Goal: Information Seeking & Learning: Learn about a topic

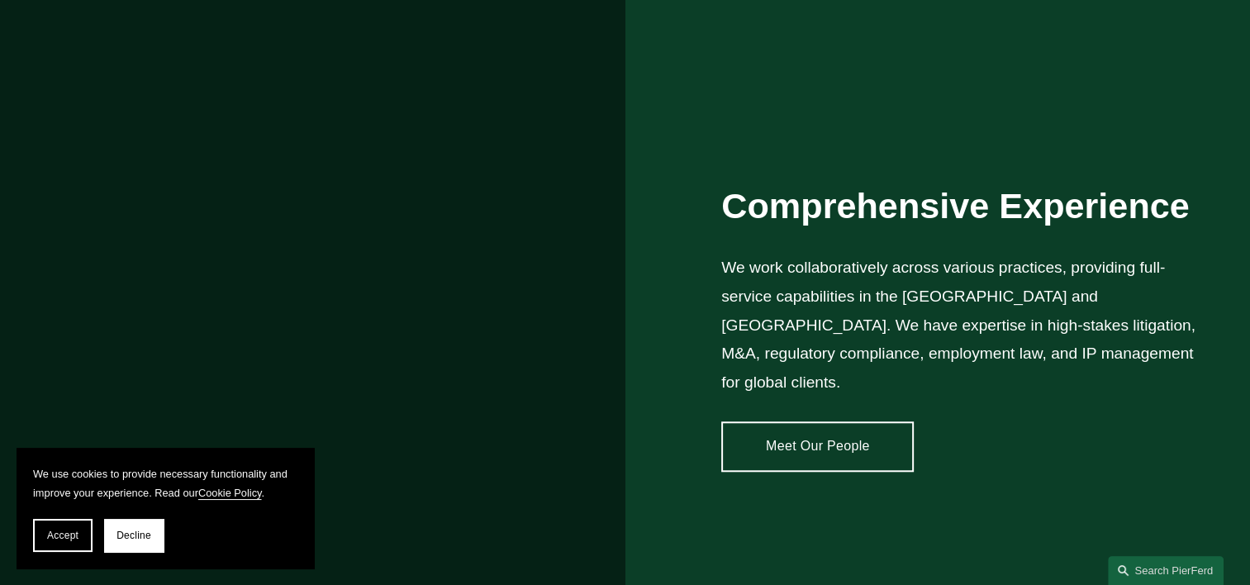
scroll to position [1296, 0]
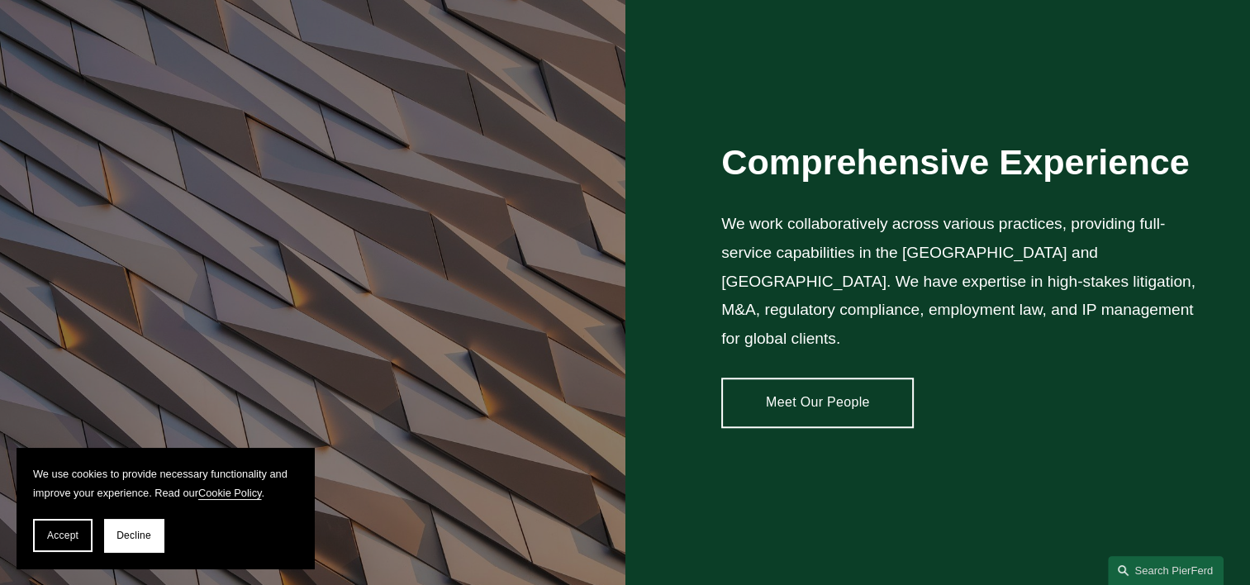
click at [846, 378] on link "Meet Our People" at bounding box center [817, 403] width 192 height 50
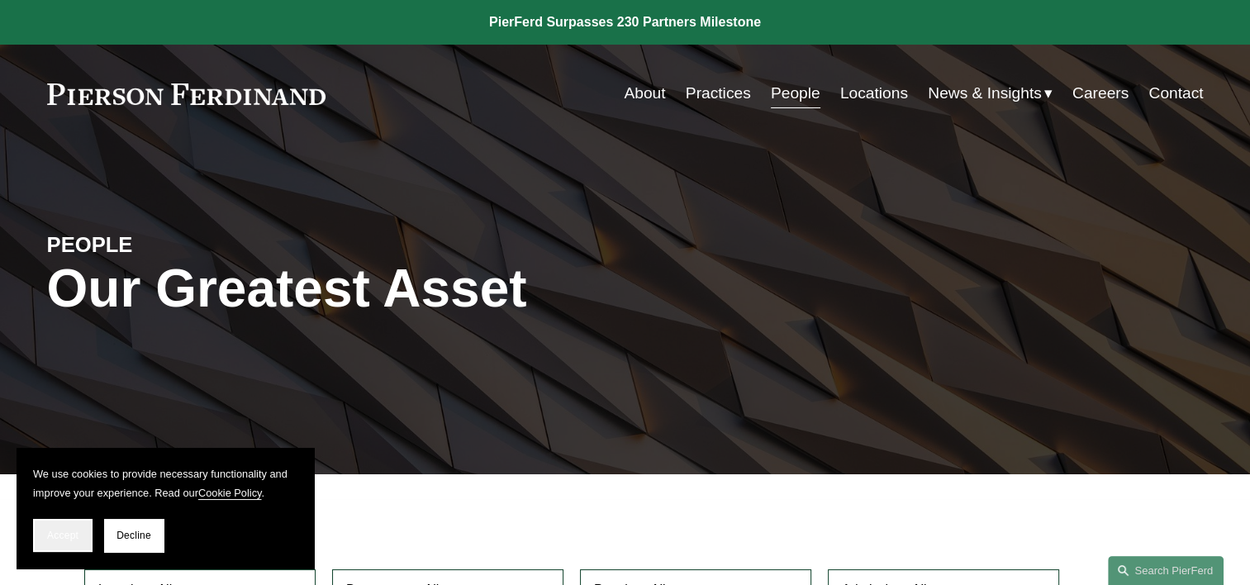
click at [45, 536] on button "Accept" at bounding box center [62, 535] width 59 height 33
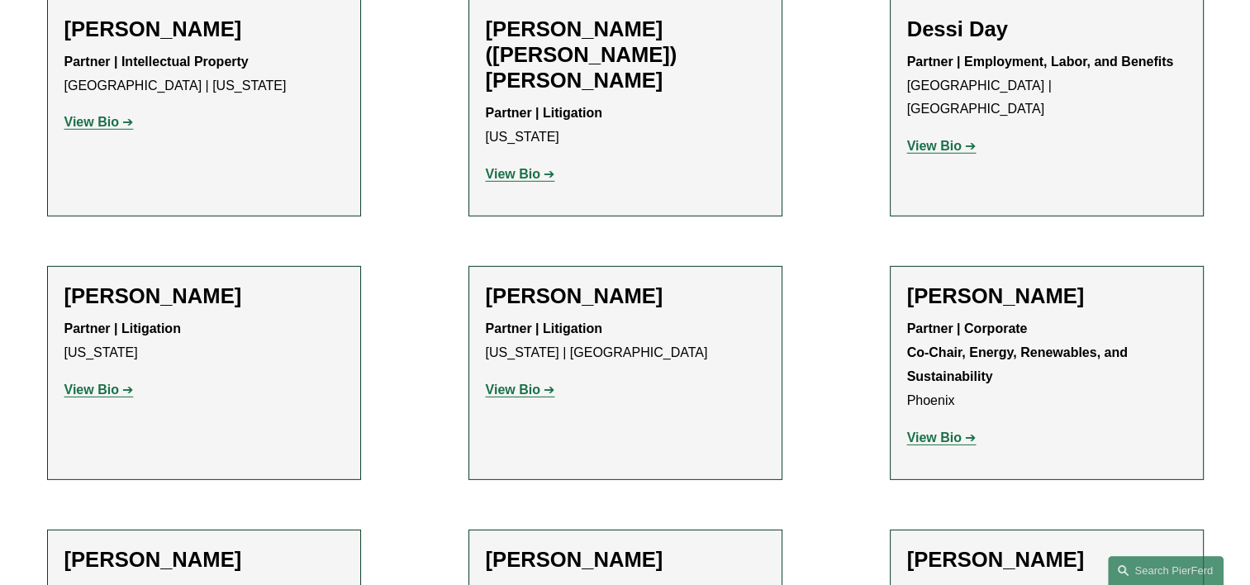
scroll to position [5054, 0]
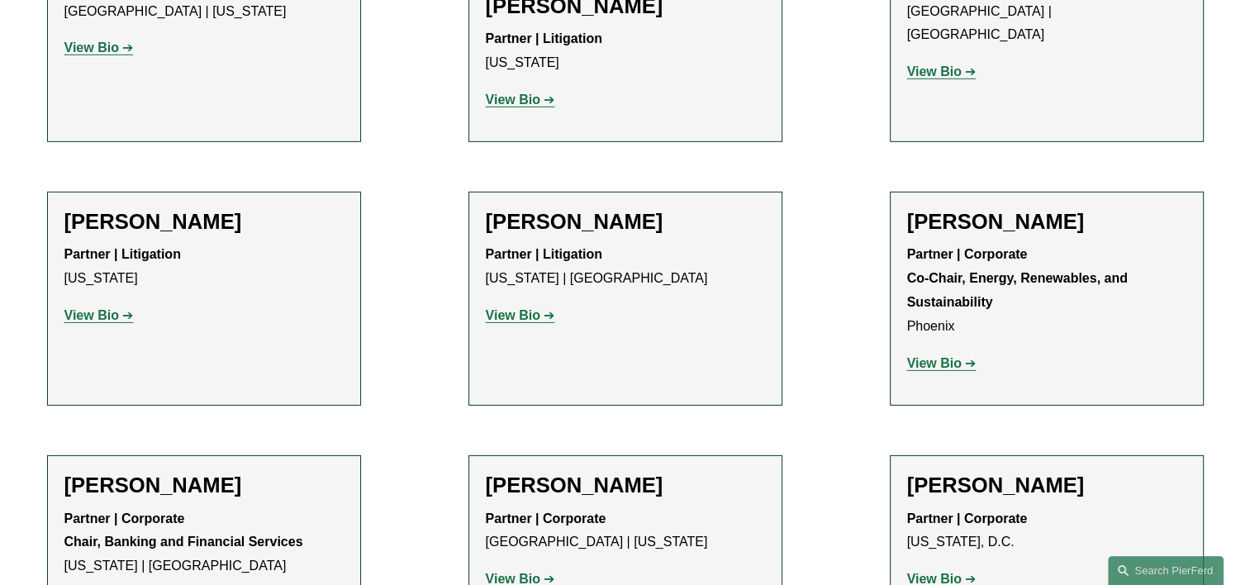
click at [530, 572] on strong "View Bio" at bounding box center [513, 579] width 55 height 14
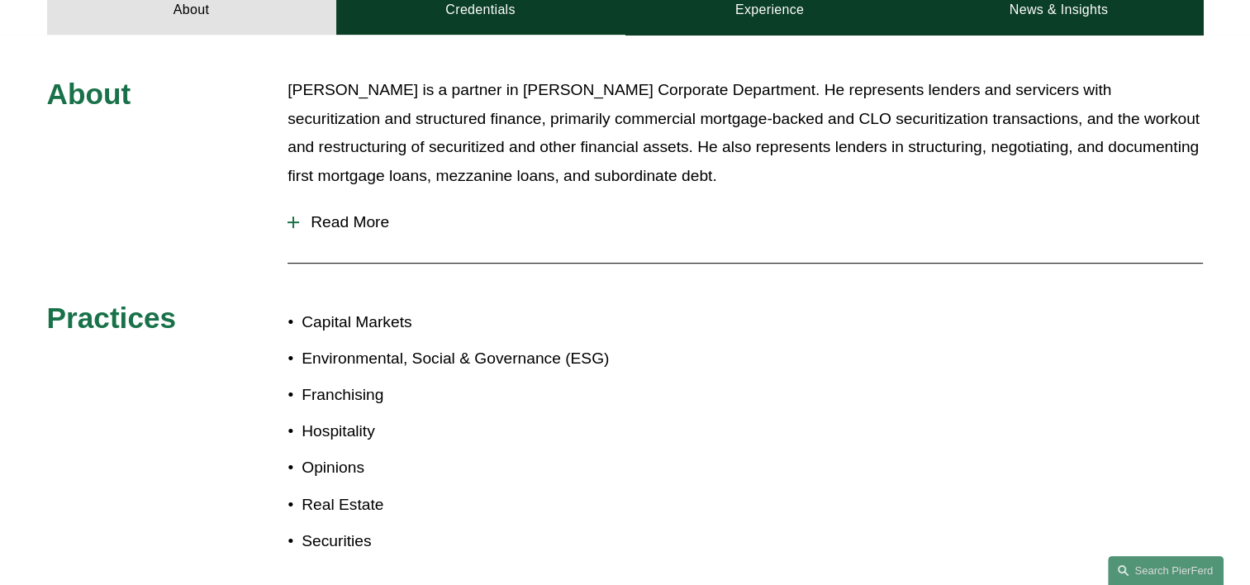
scroll to position [753, 0]
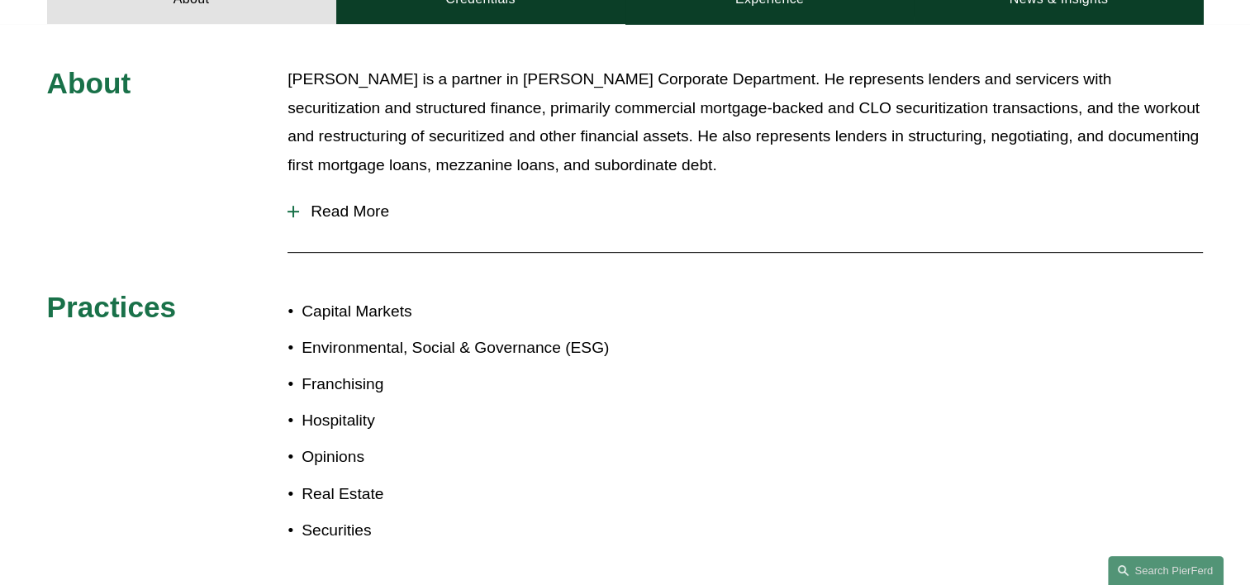
click at [344, 211] on span "Read More" at bounding box center [751, 211] width 904 height 18
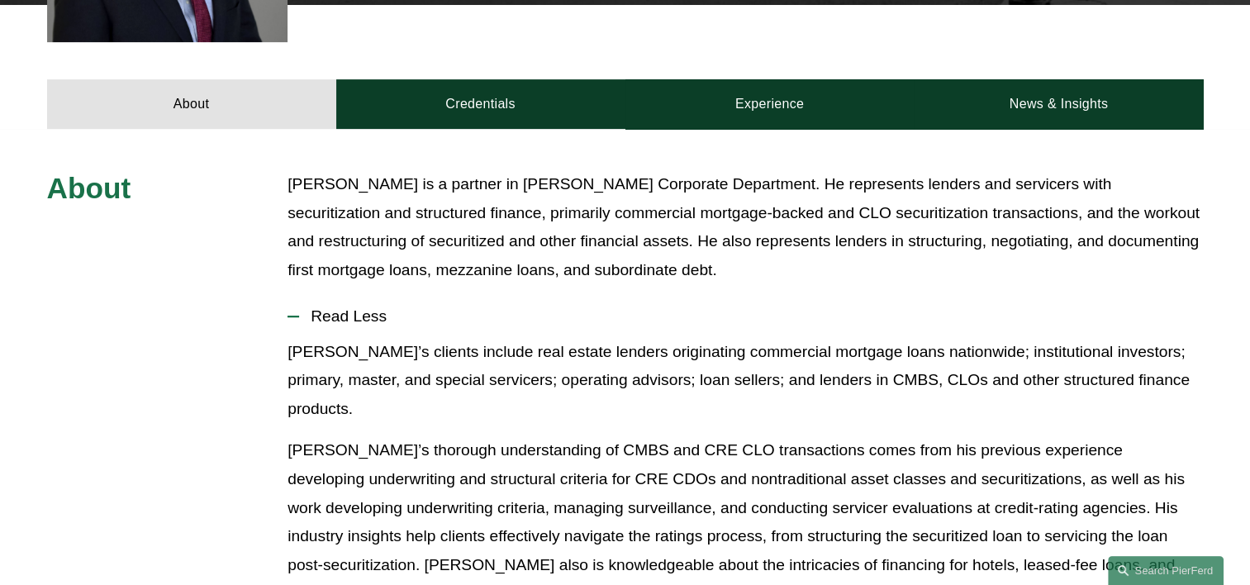
scroll to position [626, 0]
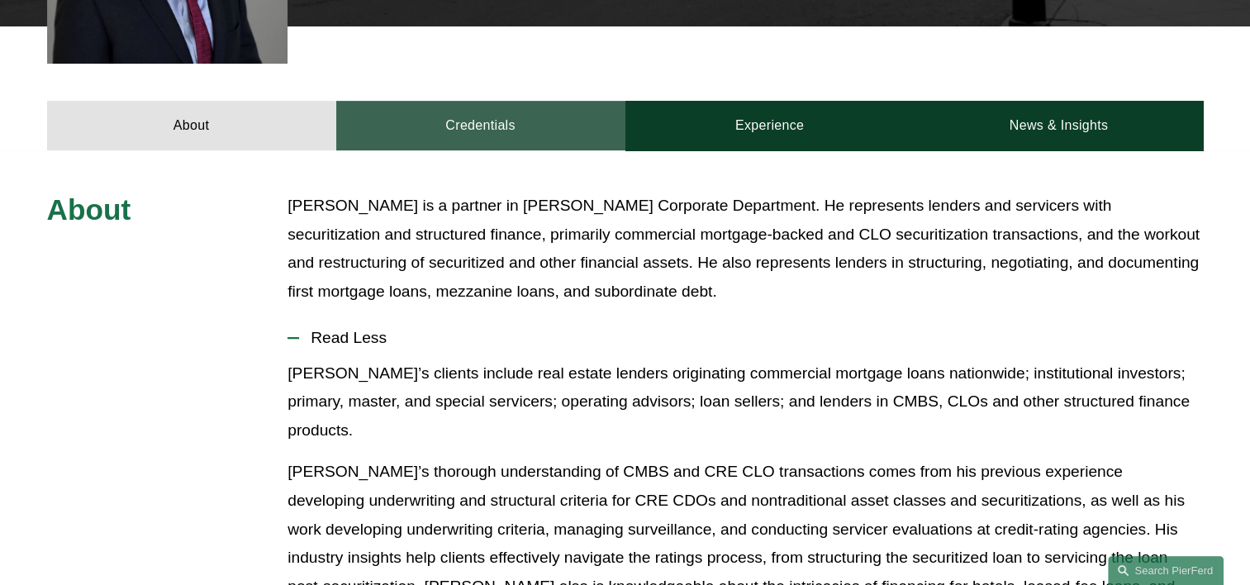
click at [502, 126] on link "Credentials" at bounding box center [480, 126] width 289 height 50
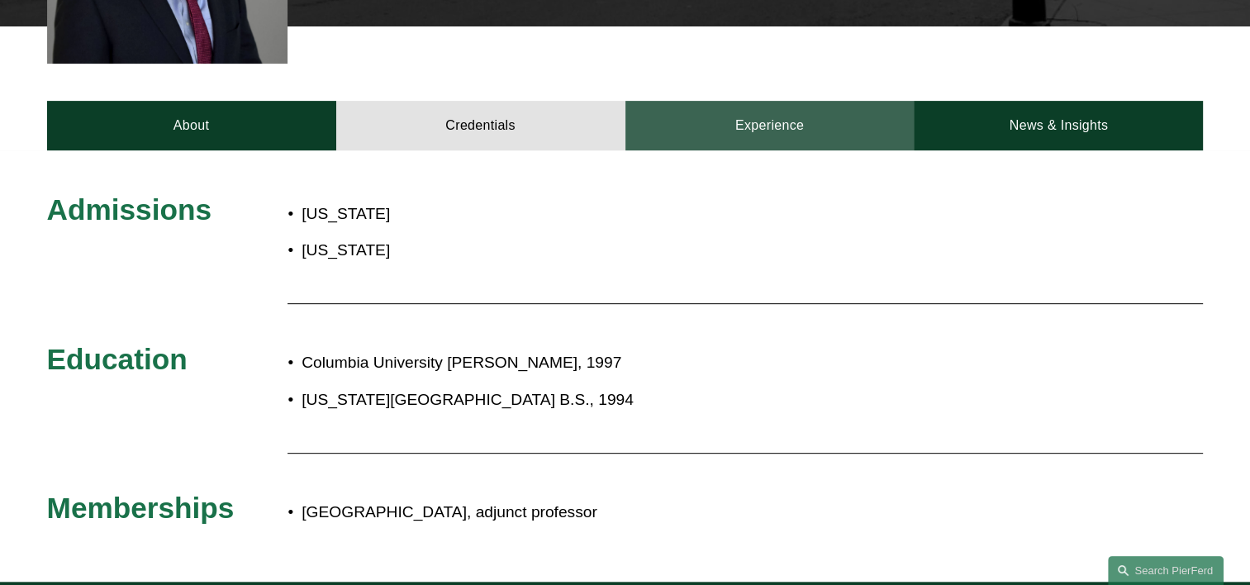
click at [724, 119] on link "Experience" at bounding box center [769, 126] width 289 height 50
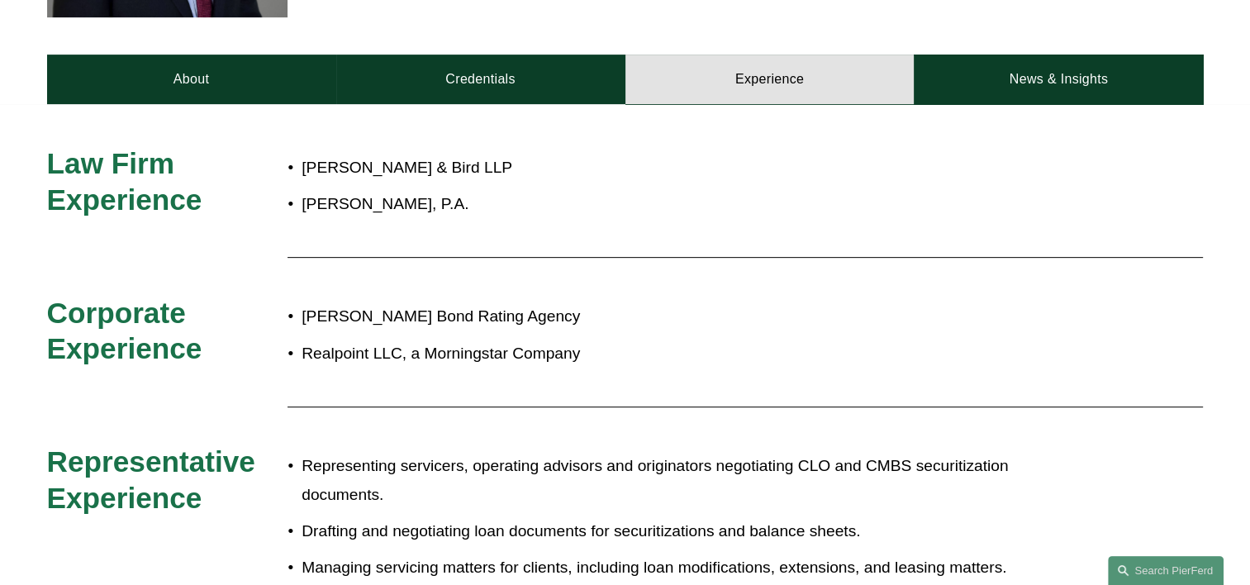
scroll to position [670, 0]
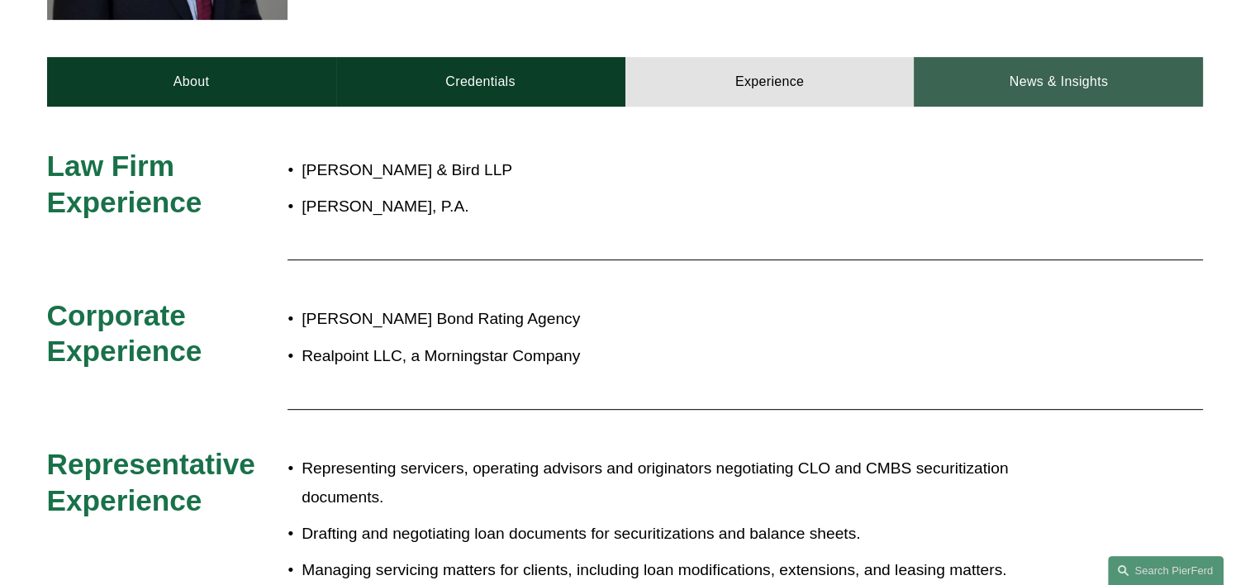
click at [1061, 91] on link "News & Insights" at bounding box center [1058, 82] width 289 height 50
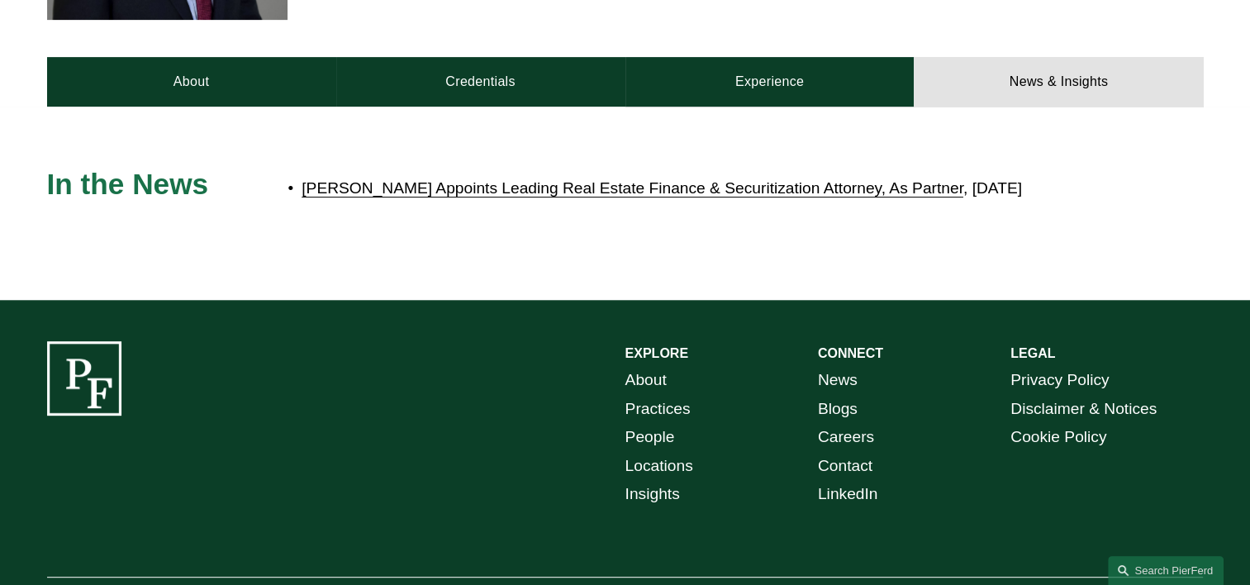
click at [465, 188] on link "Pierson Ferdinand Appoints Leading Real Estate Finance & Securitization Attorne…" at bounding box center [633, 187] width 662 height 17
